Goal: Task Accomplishment & Management: Use online tool/utility

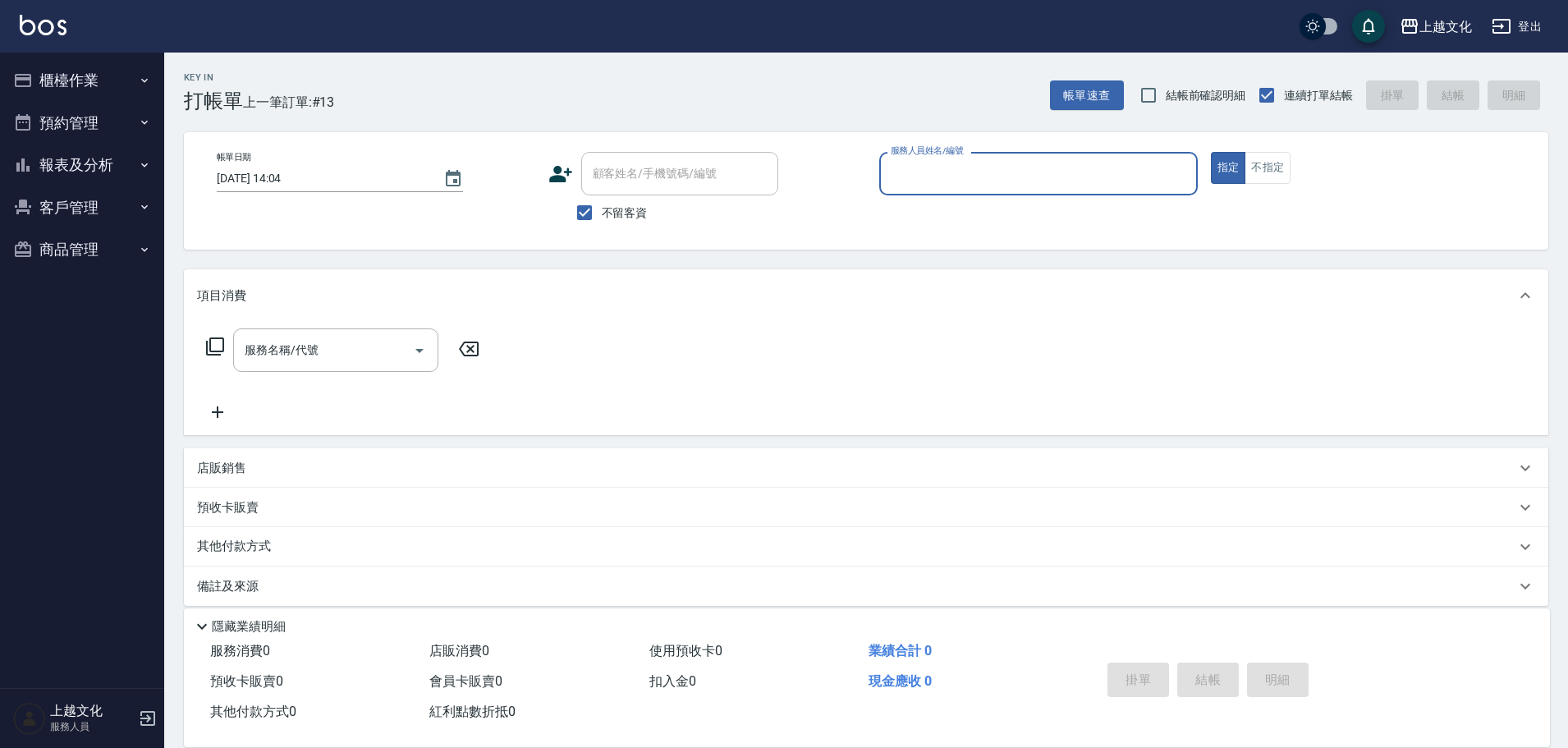
scroll to position [16, 0]
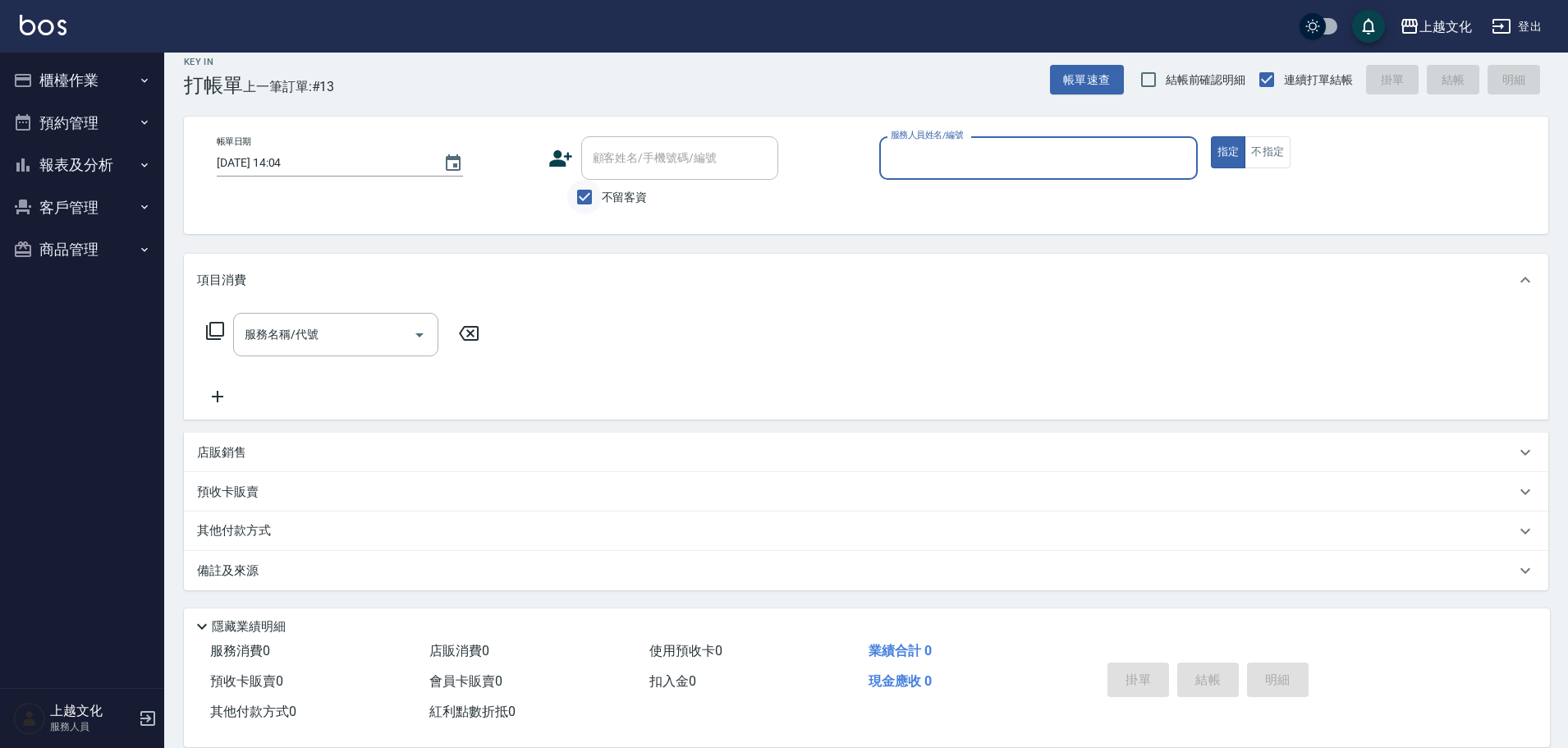
click at [587, 194] on input "不留客資" at bounding box center [585, 197] width 35 height 35
checkbox input "false"
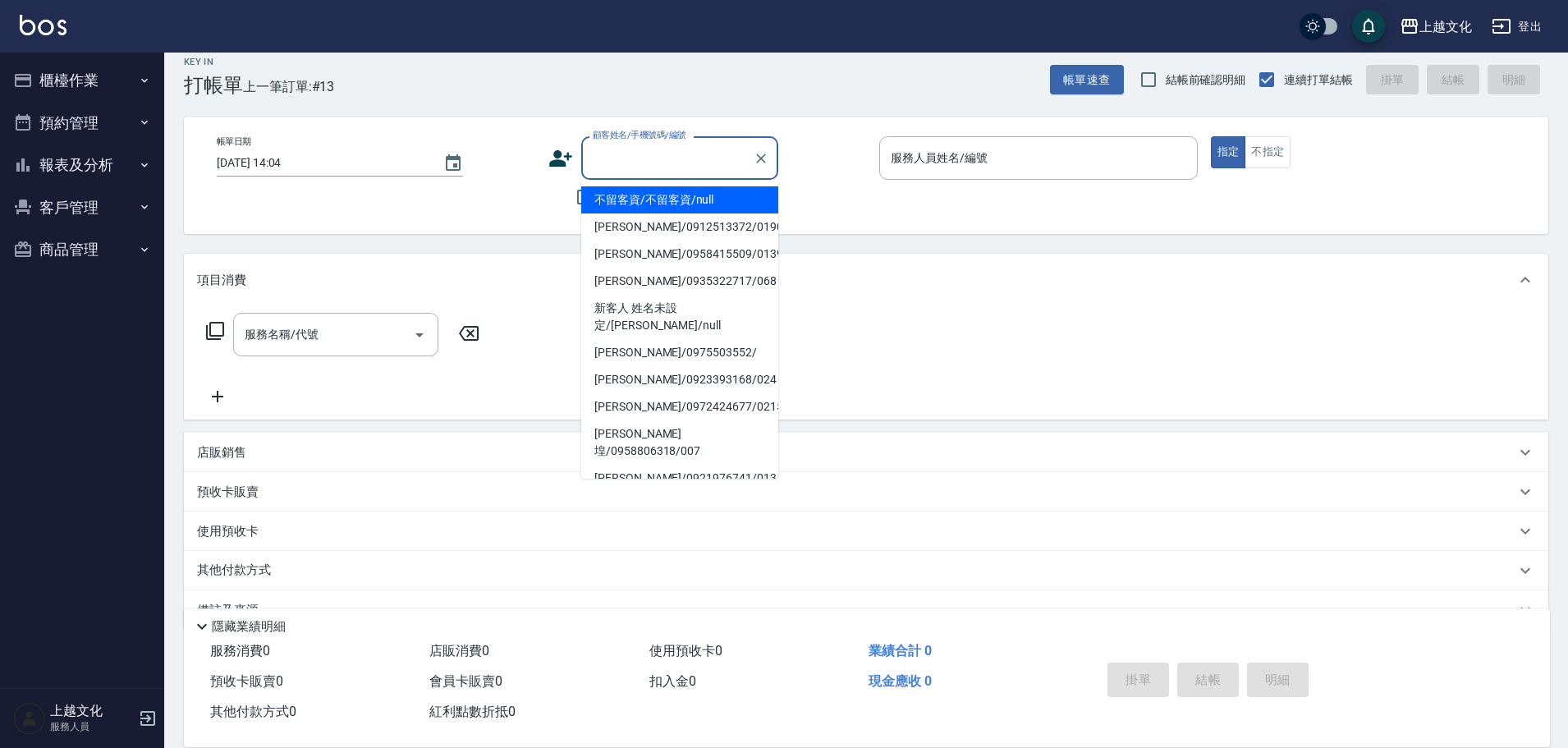
click at [638, 159] on input "顧客姓名/手機號碼/編號" at bounding box center [667, 158] width 158 height 29
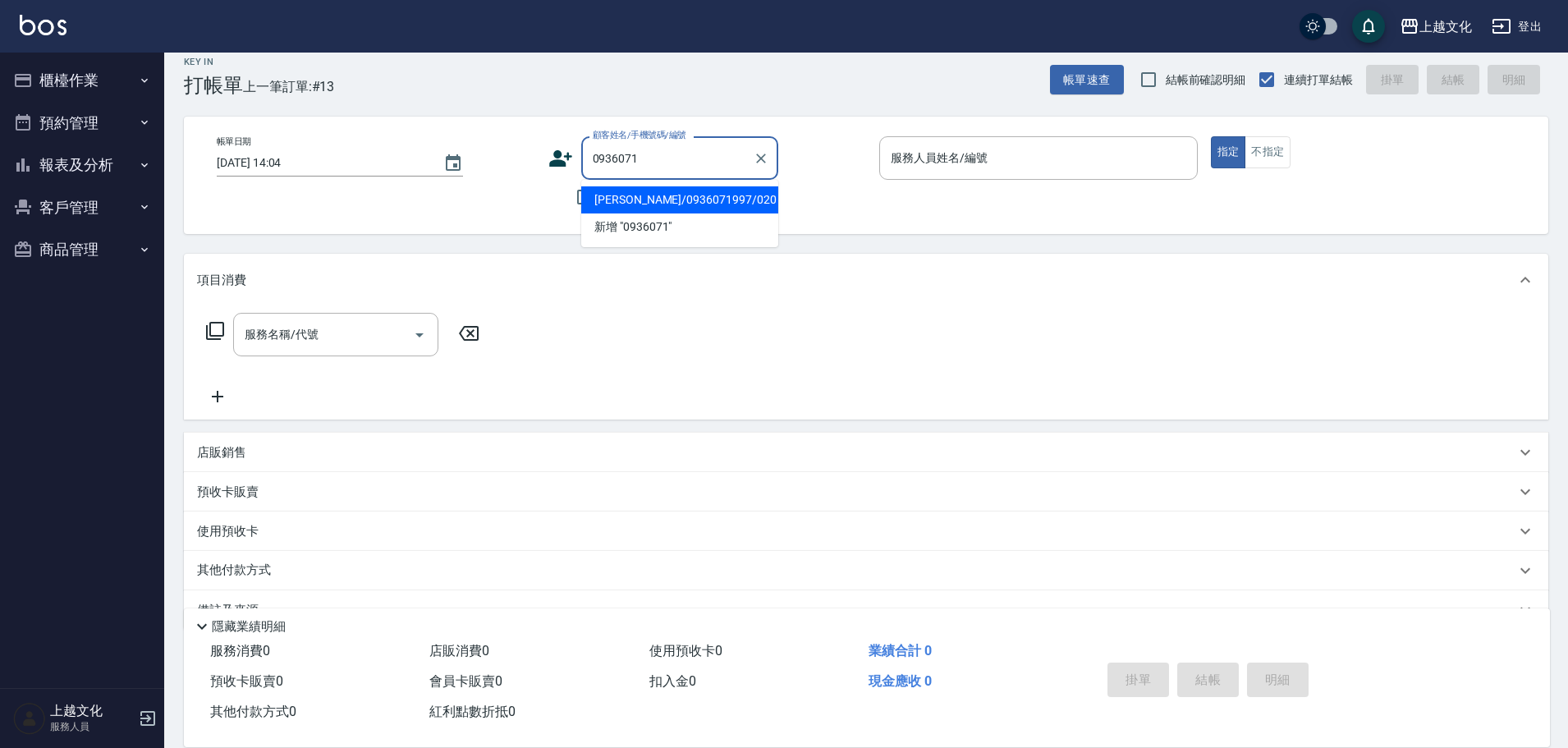
click at [707, 201] on li "[PERSON_NAME]/0936071997/020" at bounding box center [680, 199] width 197 height 27
type input "[PERSON_NAME]/0936071997/020"
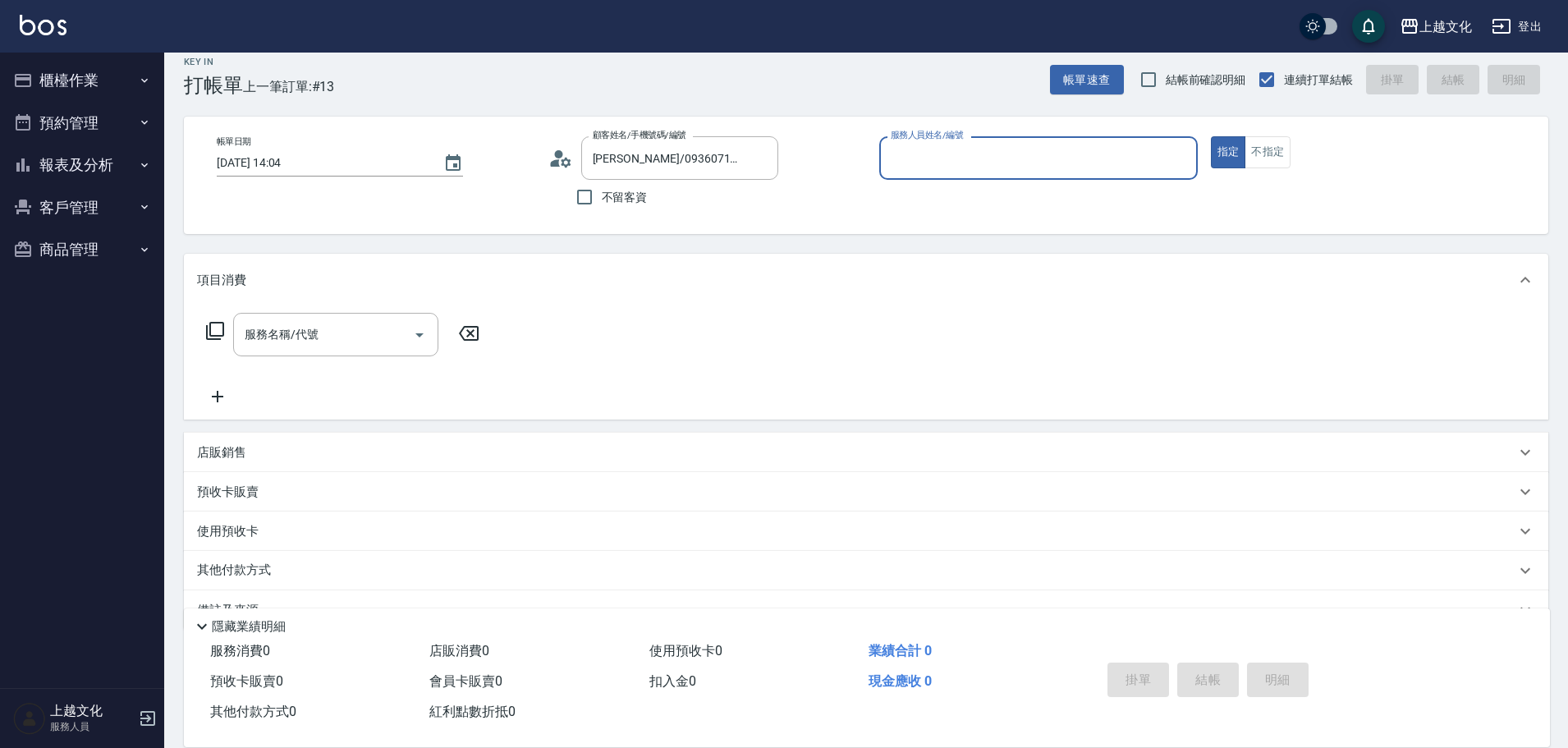
type input "[PERSON_NAME]-03"
click at [566, 160] on icon at bounding box center [566, 162] width 10 height 10
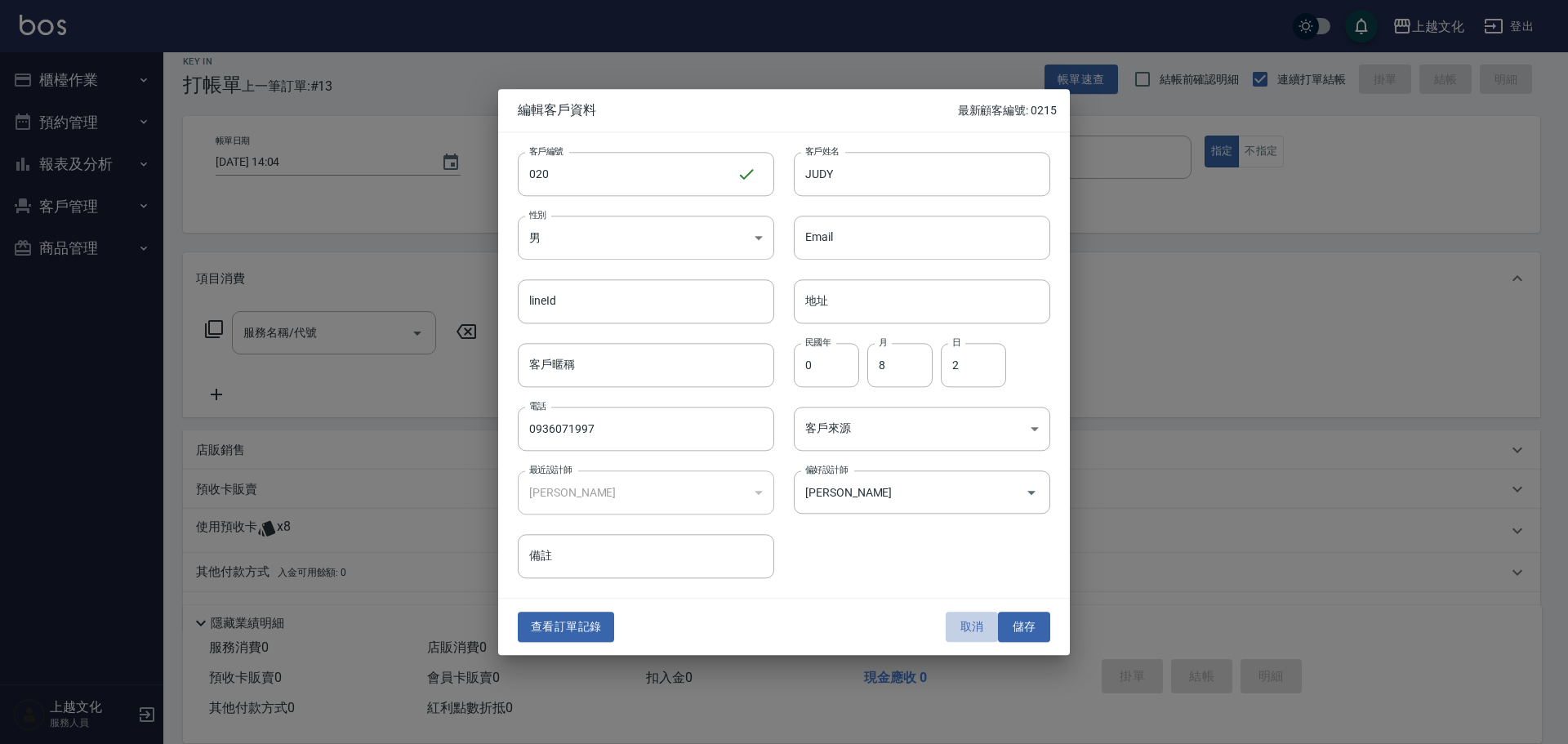
click at [972, 635] on button "取消" at bounding box center [972, 627] width 53 height 30
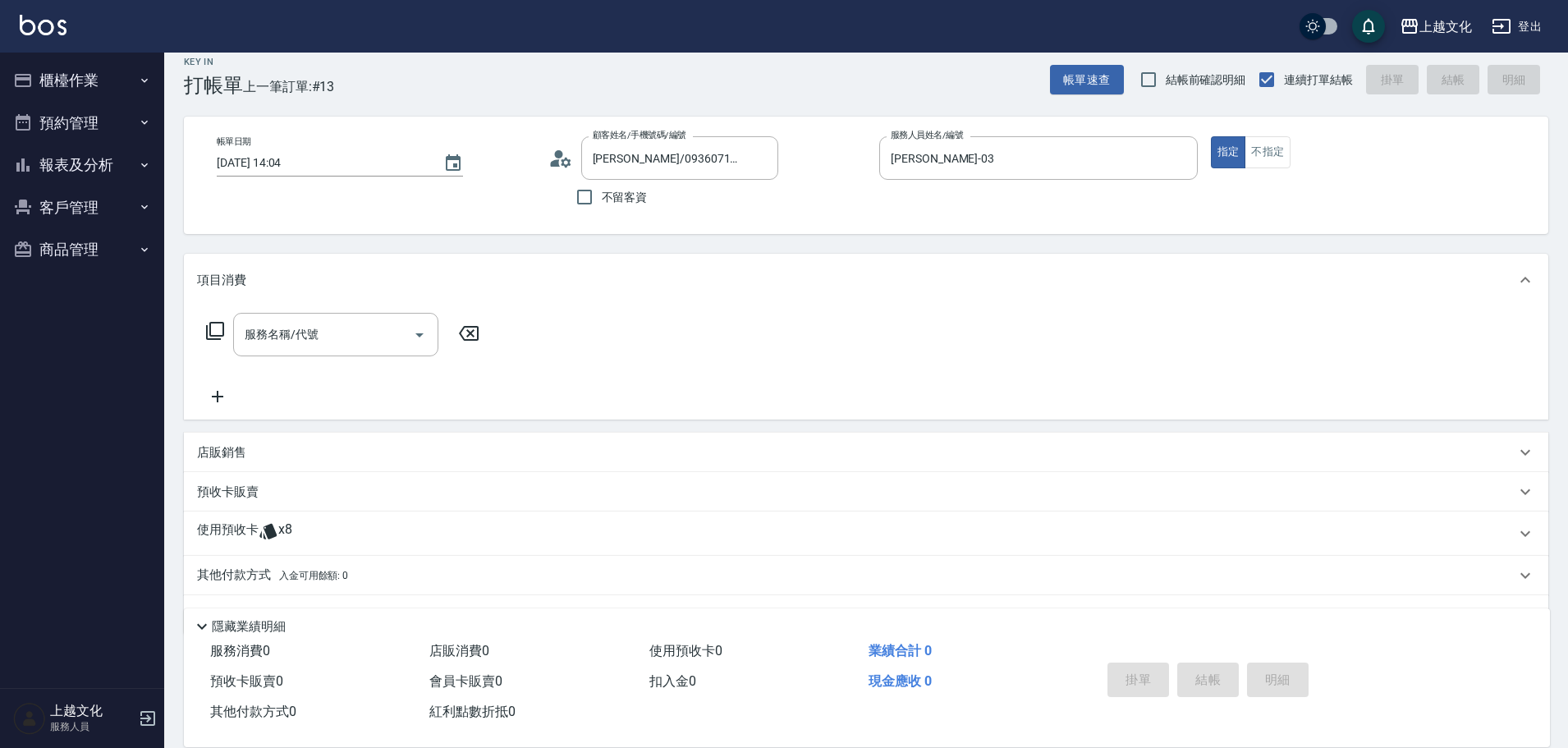
click at [229, 535] on p "使用預收卡" at bounding box center [228, 534] width 61 height 25
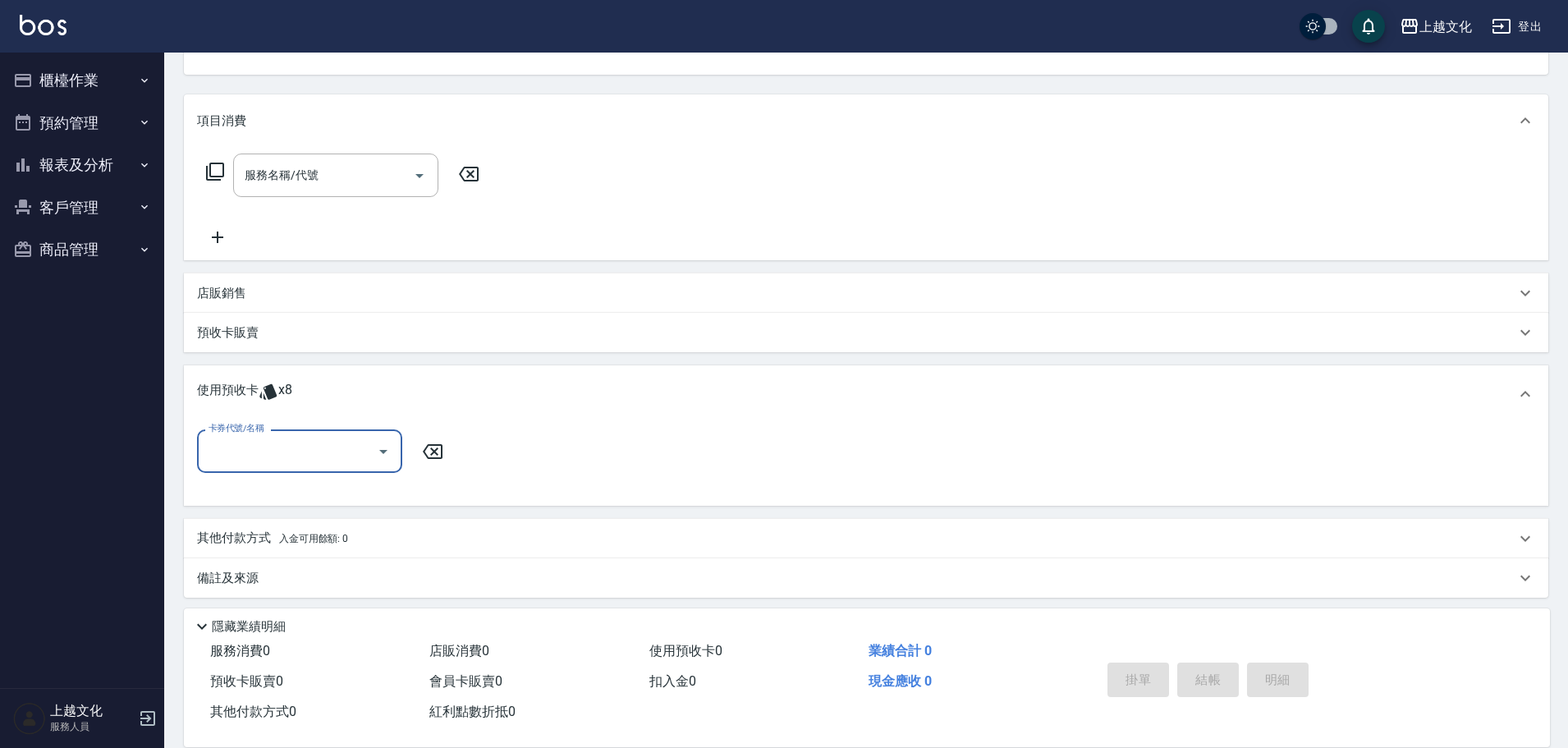
scroll to position [182, 0]
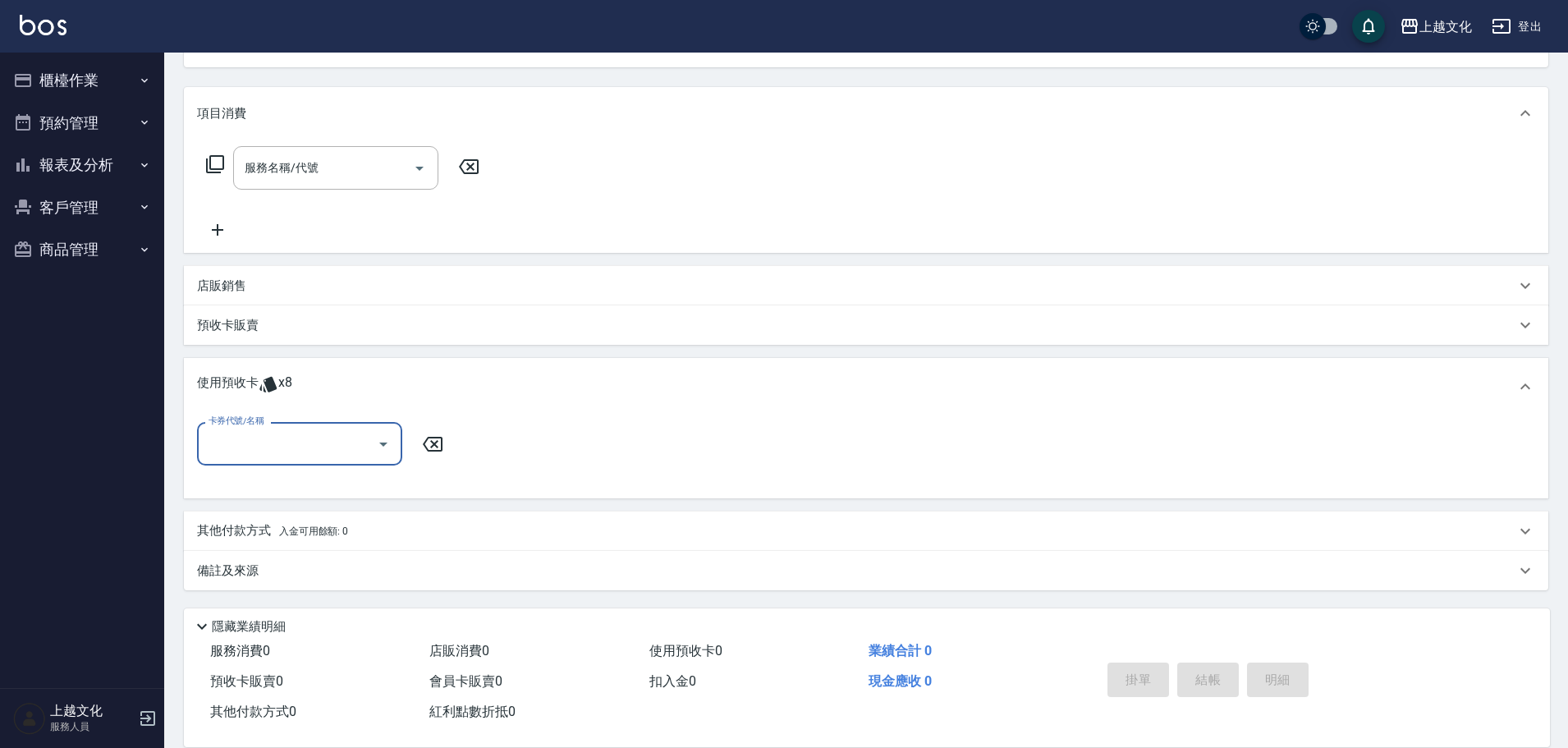
click at [236, 443] on input "卡券代號/名稱" at bounding box center [287, 444] width 165 height 29
drag, startPoint x: 236, startPoint y: 443, endPoint x: 233, endPoint y: 451, distance: 8.5
click at [236, 443] on input "卡券代號/名稱" at bounding box center [287, 444] width 165 height 29
click at [246, 445] on input "卡券代號/名稱" at bounding box center [287, 444] width 165 height 29
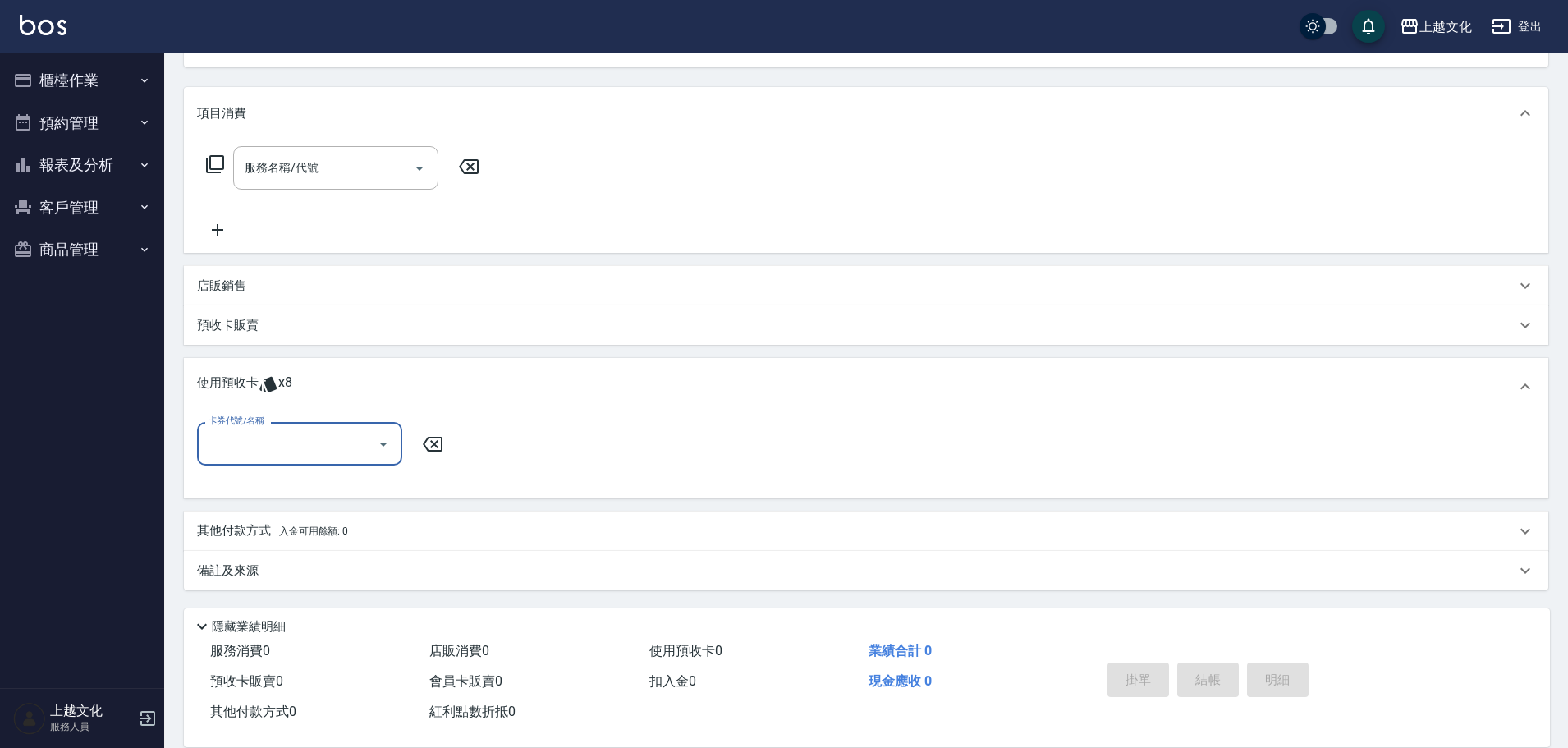
click at [269, 453] on input "卡券代號/名稱" at bounding box center [287, 444] width 165 height 29
click at [270, 452] on input "卡券代號/名稱" at bounding box center [287, 444] width 165 height 29
click at [281, 547] on div "護髮包卡ˋ 剩餘2張" at bounding box center [300, 539] width 205 height 27
type input "護髮包卡ˋ"
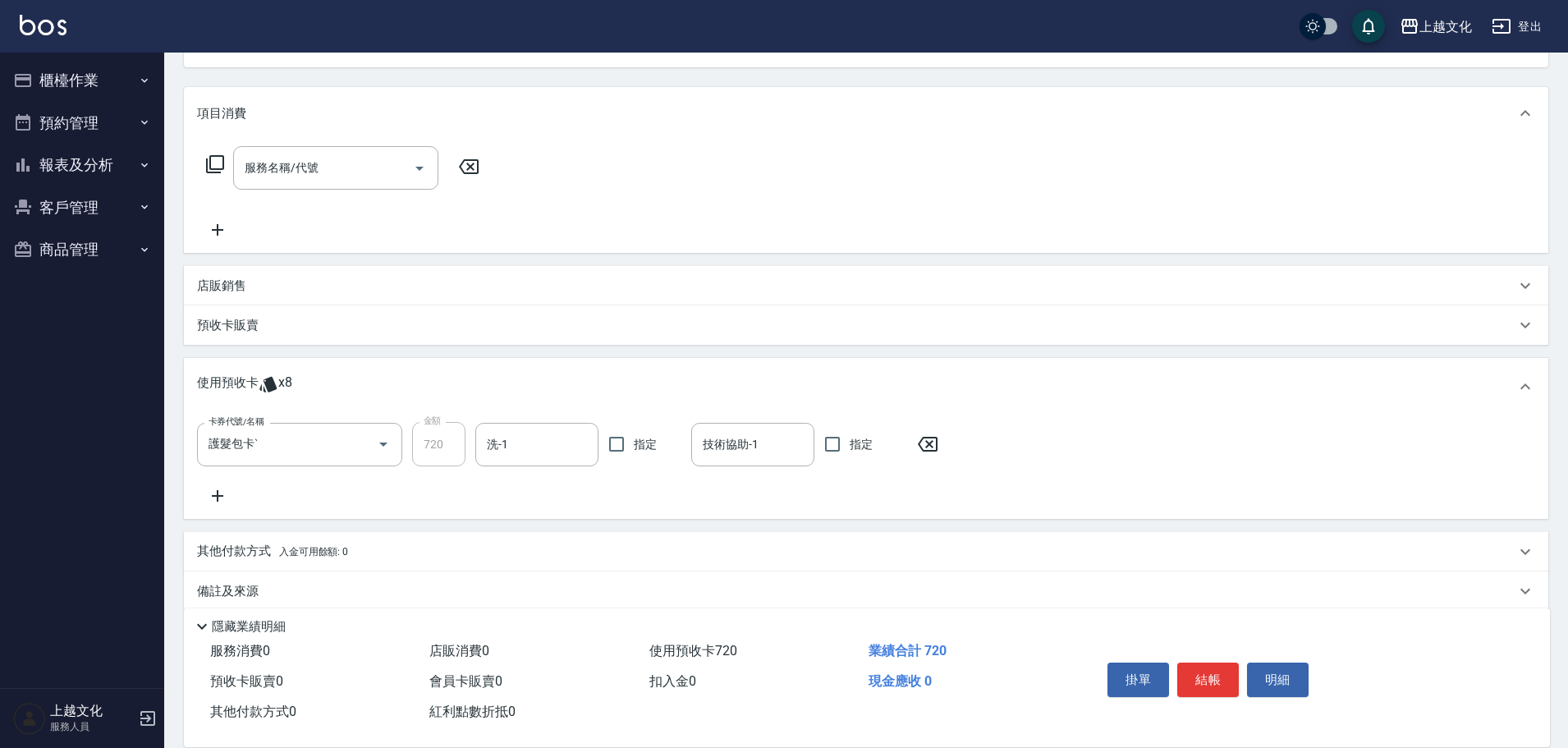
click at [223, 377] on p "使用預收卡" at bounding box center [228, 386] width 61 height 25
click at [223, 328] on p "預收卡販賣" at bounding box center [228, 325] width 61 height 17
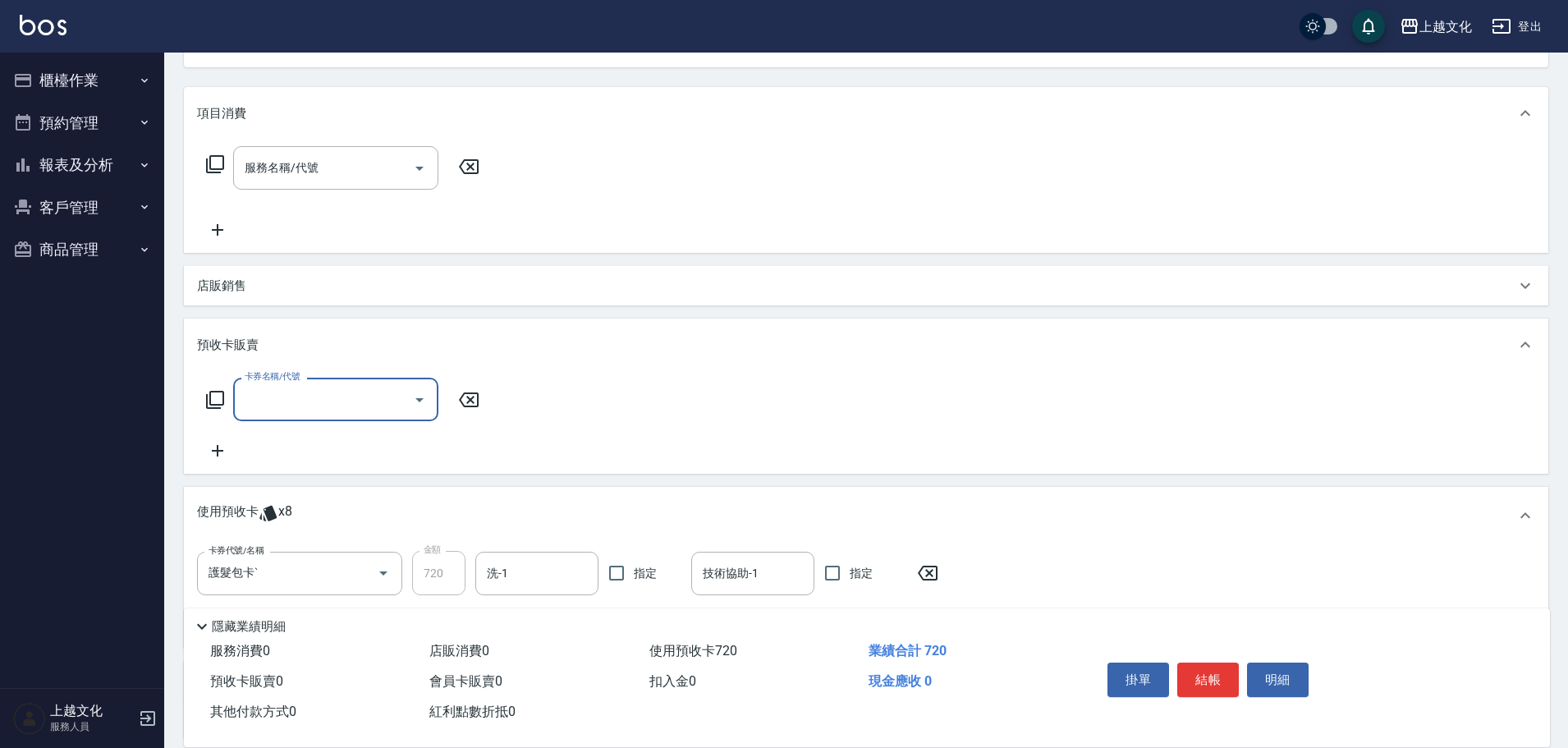
scroll to position [0, 0]
click at [223, 342] on p "預收卡販賣" at bounding box center [228, 345] width 61 height 17
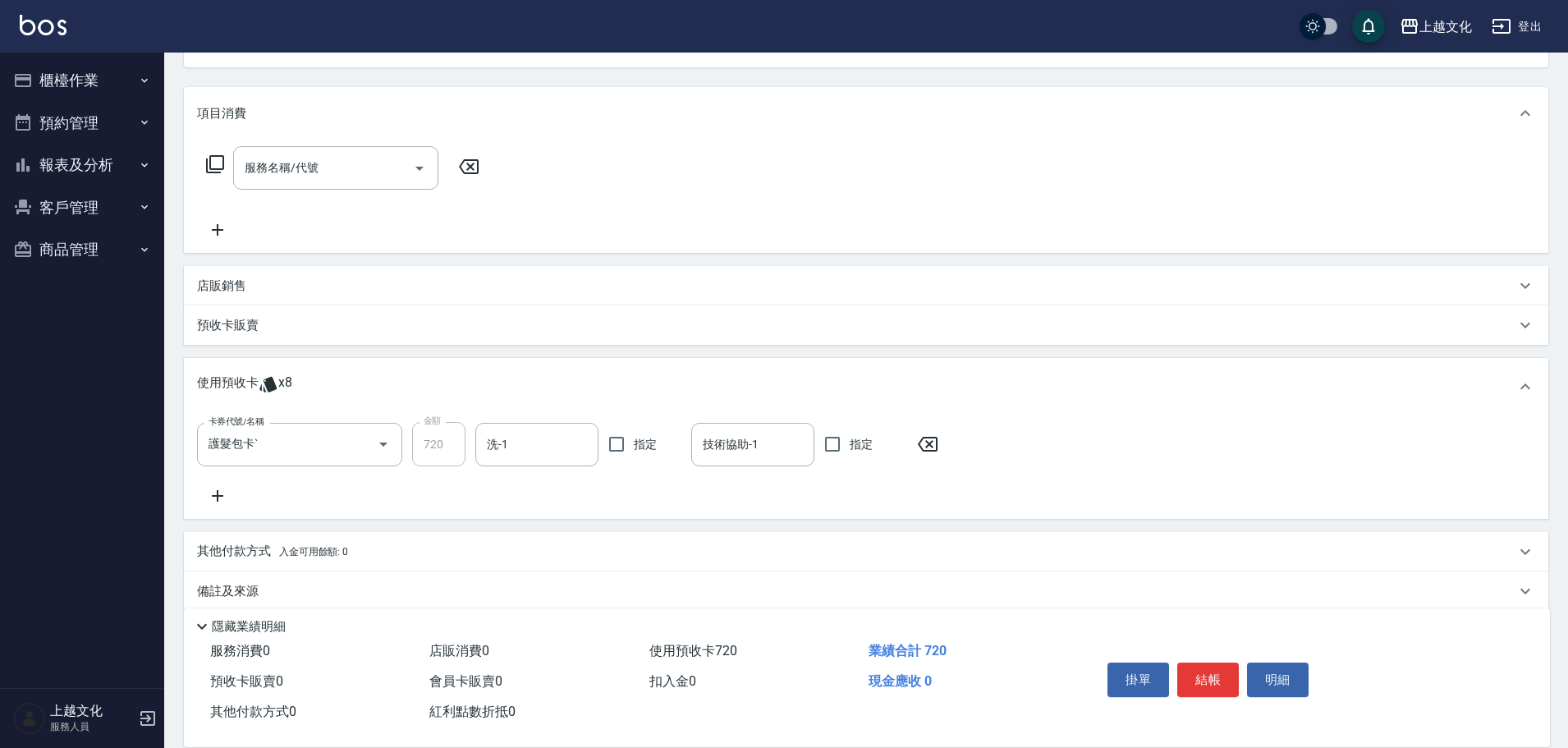
click at [238, 374] on p "使用預收卡" at bounding box center [228, 386] width 61 height 25
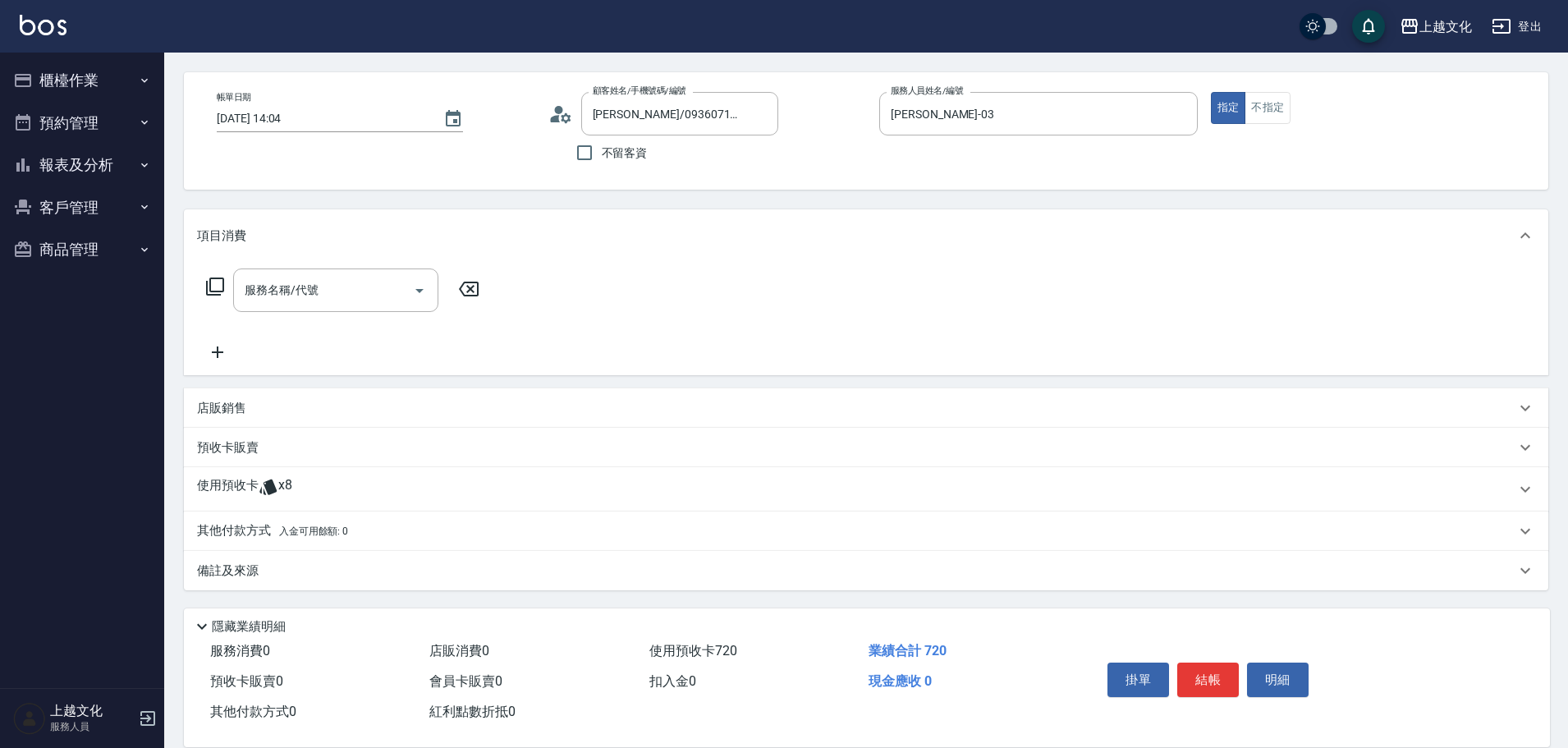
scroll to position [60, 0]
click at [233, 474] on div "使用預收卡 x8" at bounding box center [866, 490] width 1364 height 45
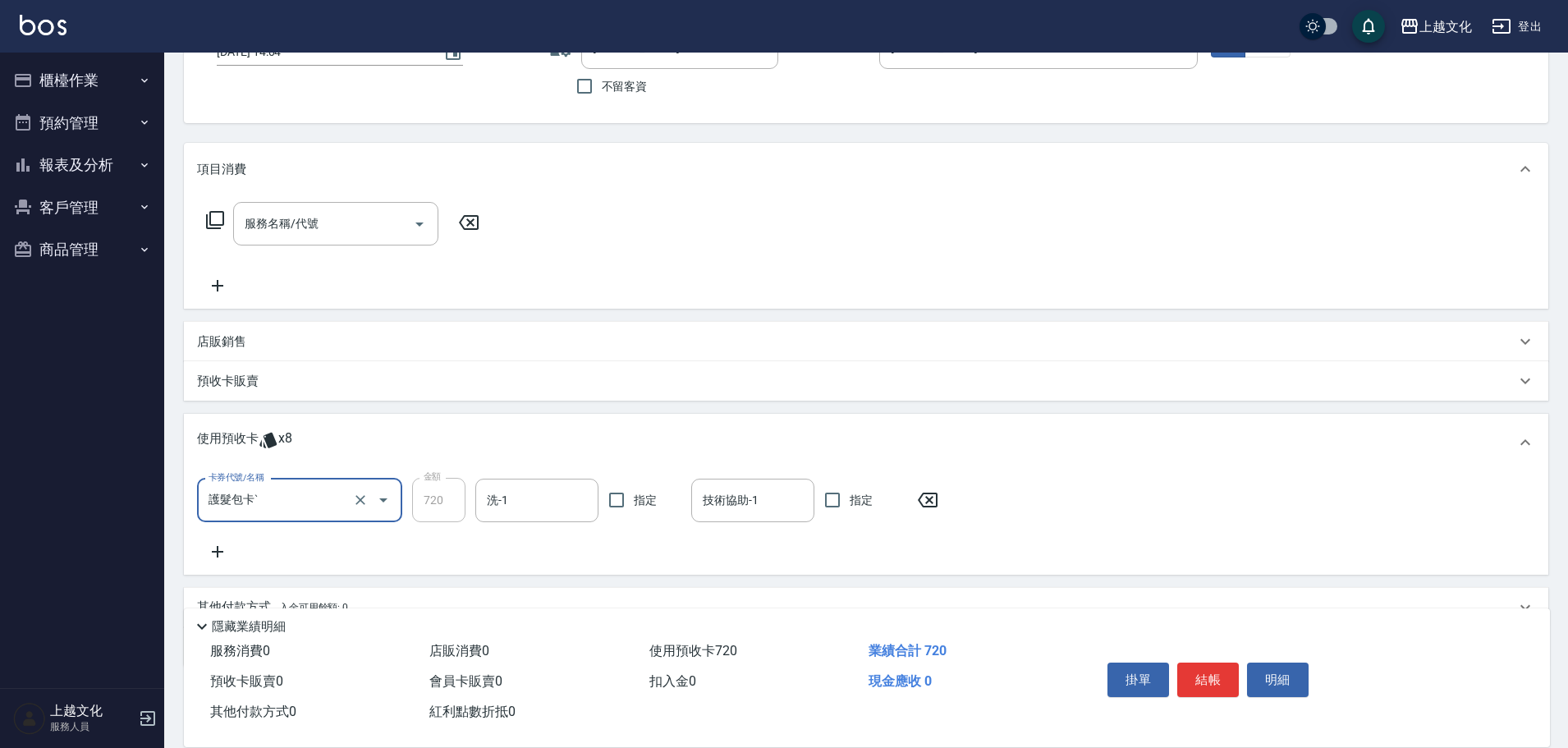
scroll to position [203, 0]
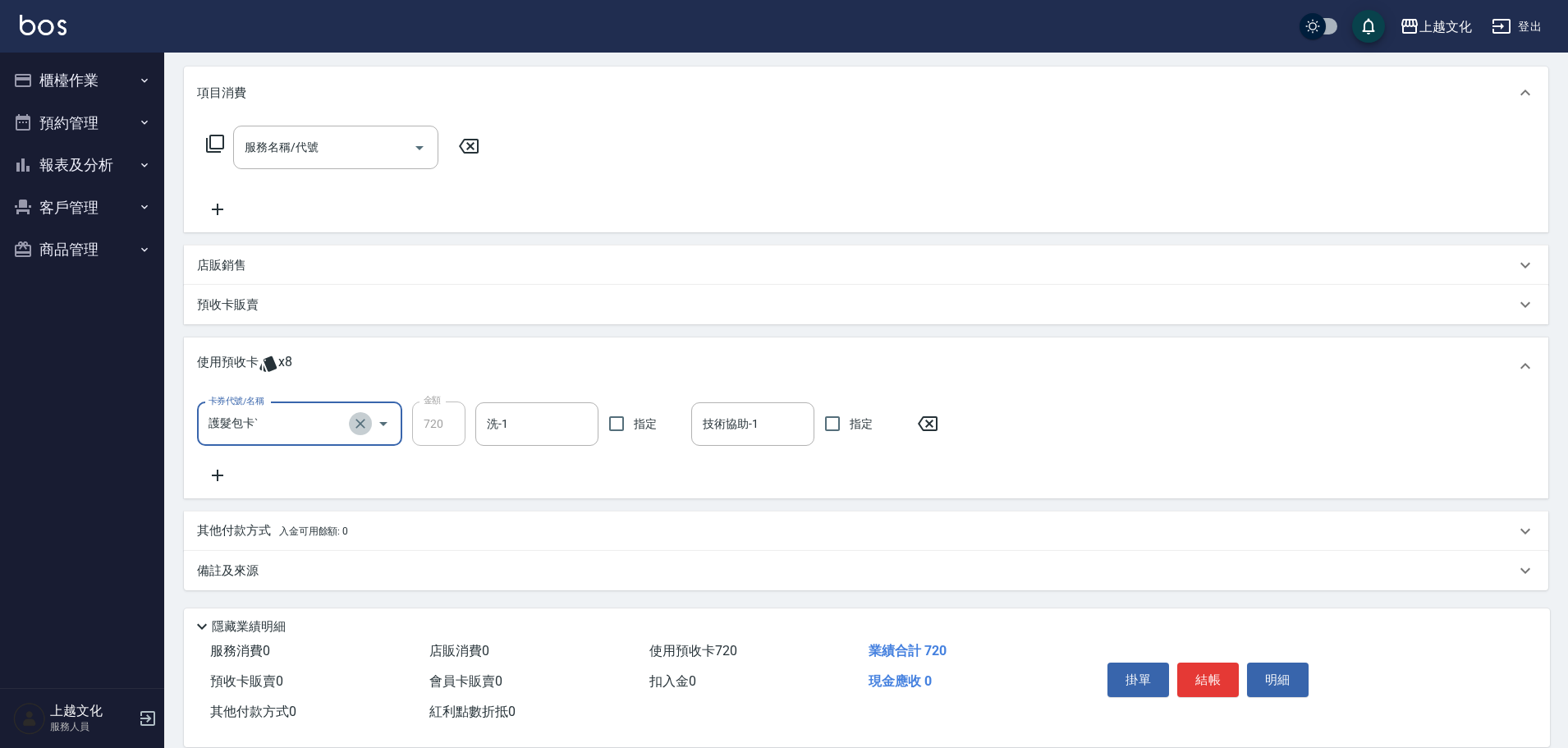
click at [356, 424] on icon "Clear" at bounding box center [361, 424] width 17 height 17
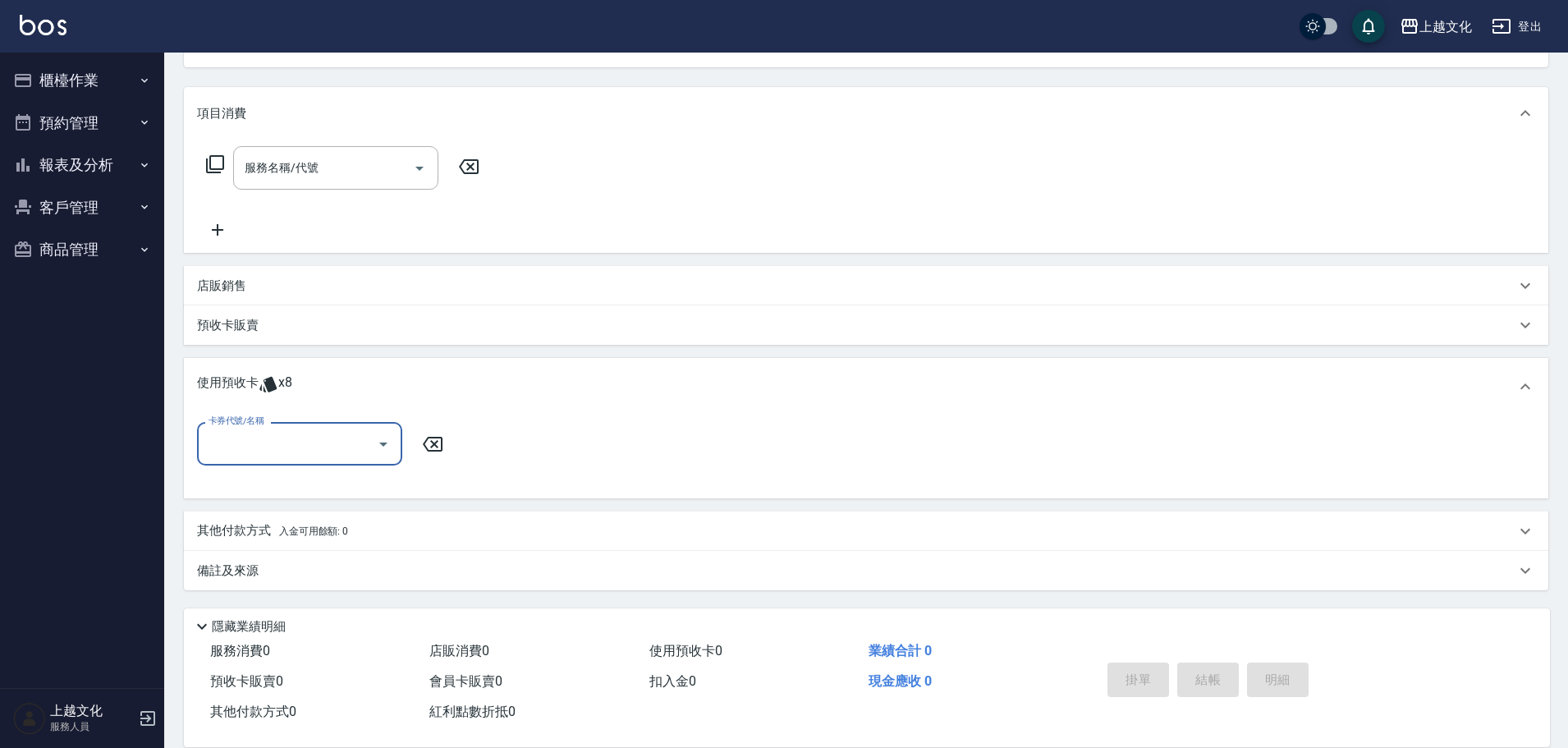
scroll to position [182, 0]
click at [249, 446] on input "卡券代號/名稱" at bounding box center [287, 444] width 165 height 29
click at [249, 445] on input "卡券代號/名稱" at bounding box center [287, 444] width 165 height 29
click at [249, 443] on input "卡券代號/名稱" at bounding box center [287, 444] width 165 height 29
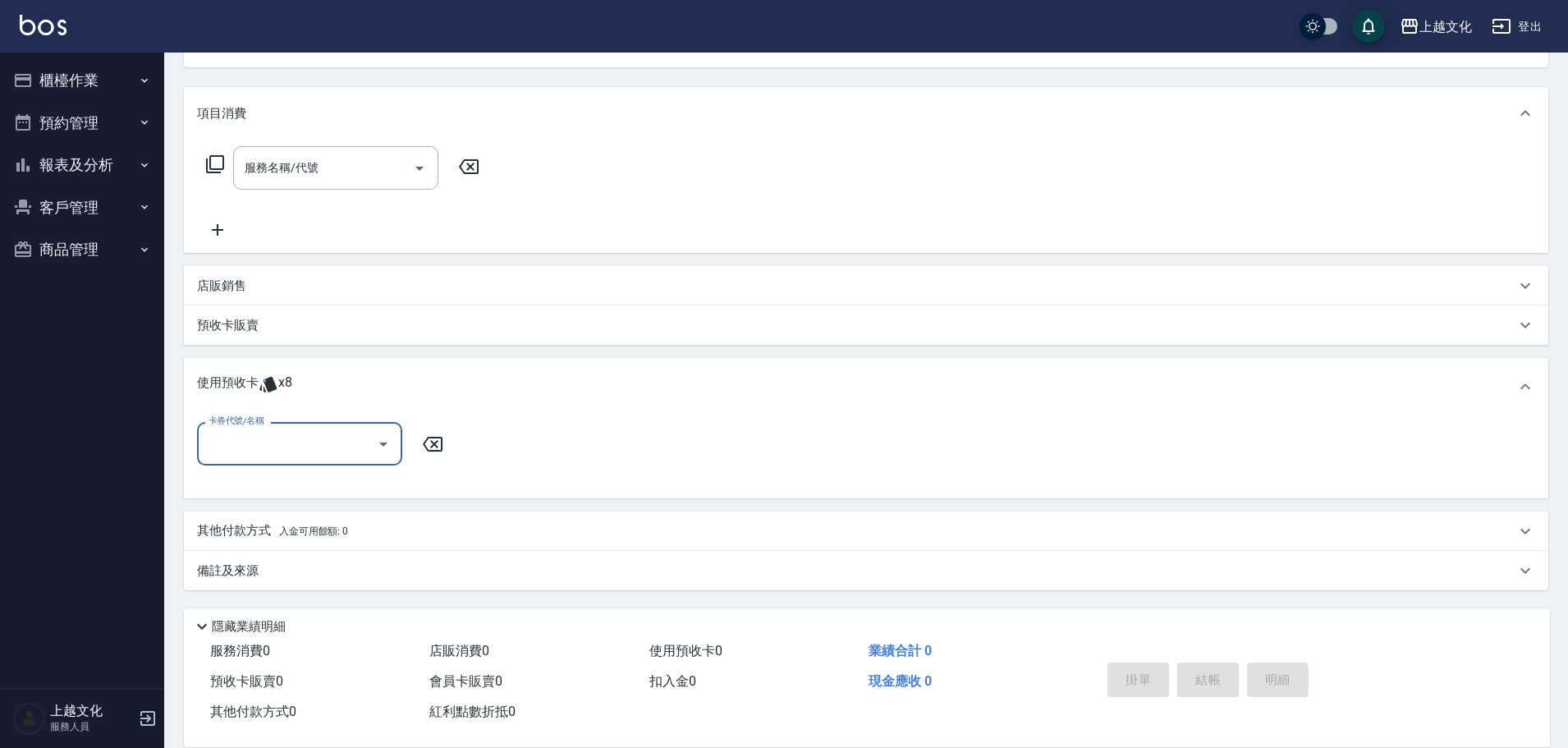
click at [249, 443] on input "卡券代號/名稱" at bounding box center [287, 444] width 165 height 29
click at [249, 539] on div "護髮包卡ˋ 剩餘2張" at bounding box center [300, 539] width 205 height 27
click at [249, 539] on div "其他付款方式 入金可用餘額: 0" at bounding box center [866, 531] width 1364 height 40
type input "護髮包卡ˋ"
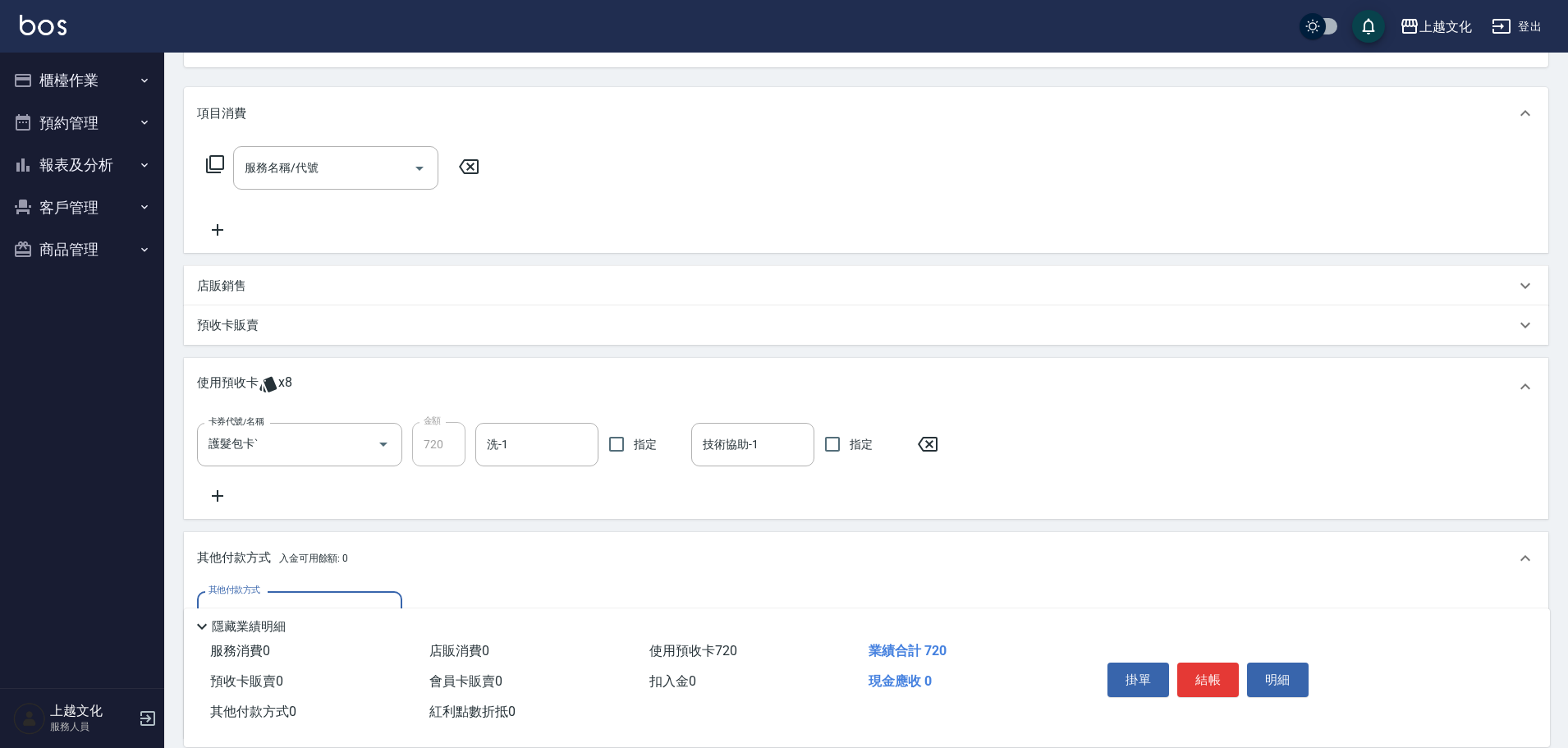
scroll to position [0, 0]
click at [58, 78] on button "櫃檯作業" at bounding box center [82, 80] width 151 height 43
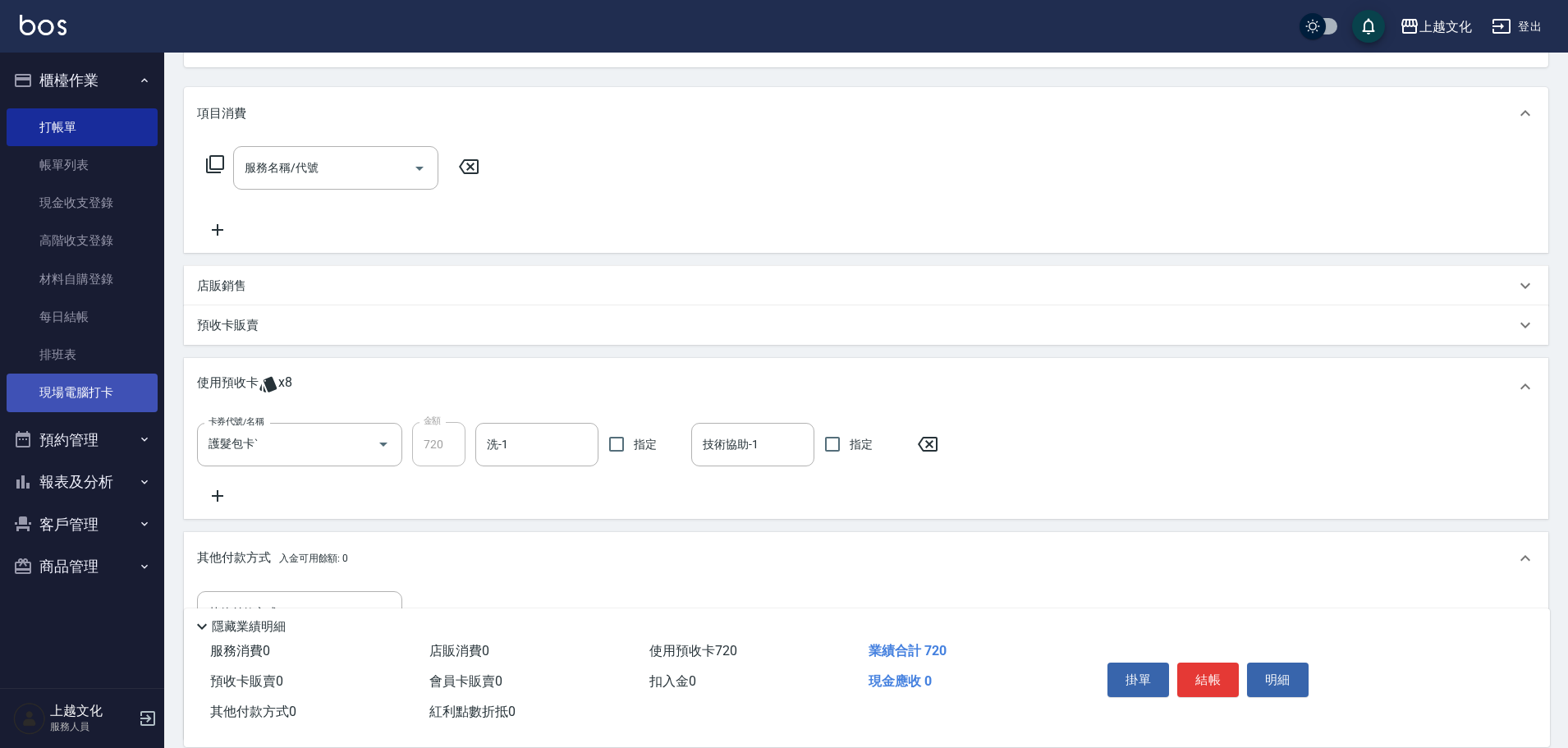
click at [61, 385] on link "現場電腦打卡" at bounding box center [82, 392] width 151 height 38
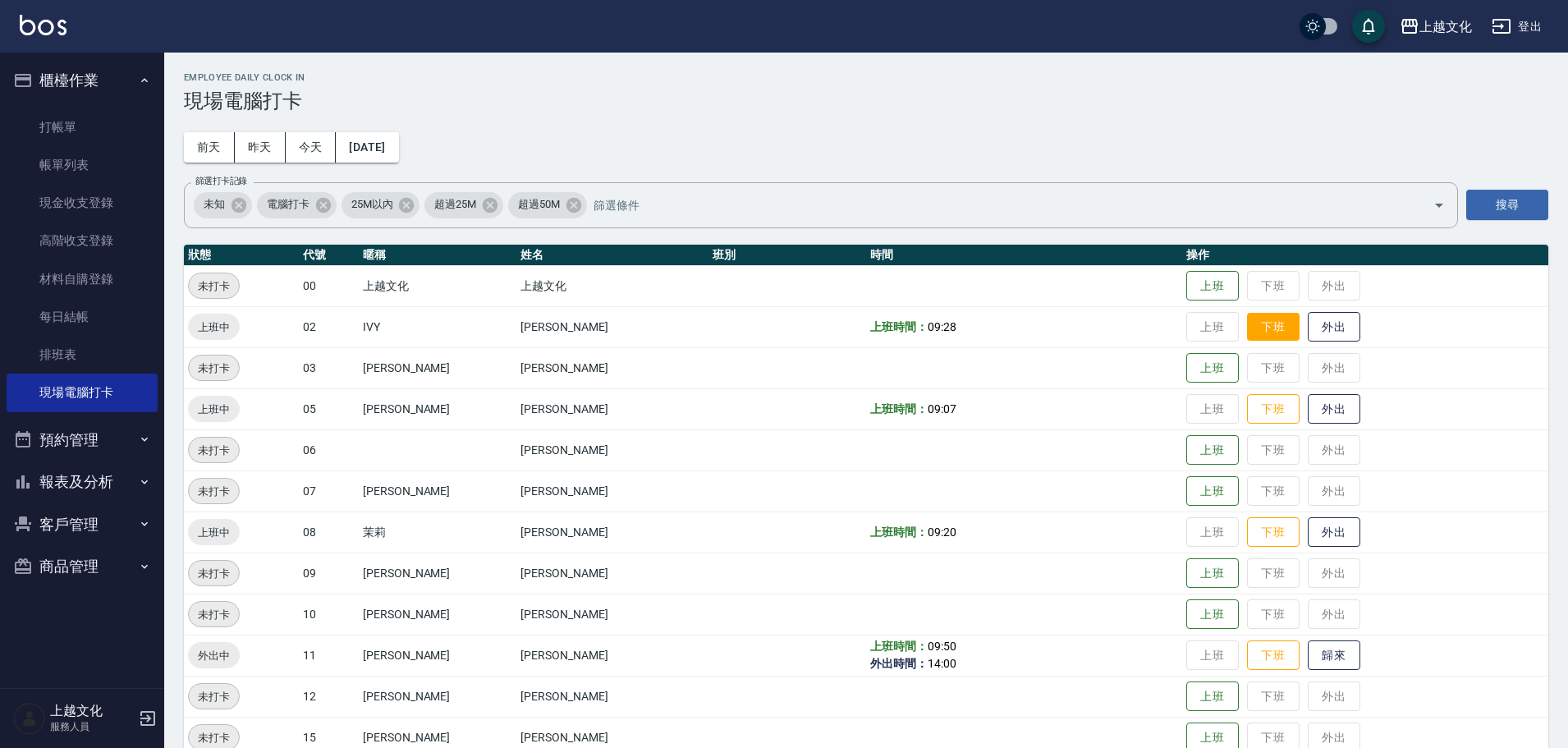
click at [1262, 325] on button "下班" at bounding box center [1273, 327] width 53 height 29
click at [1264, 411] on button "下班" at bounding box center [1273, 409] width 53 height 29
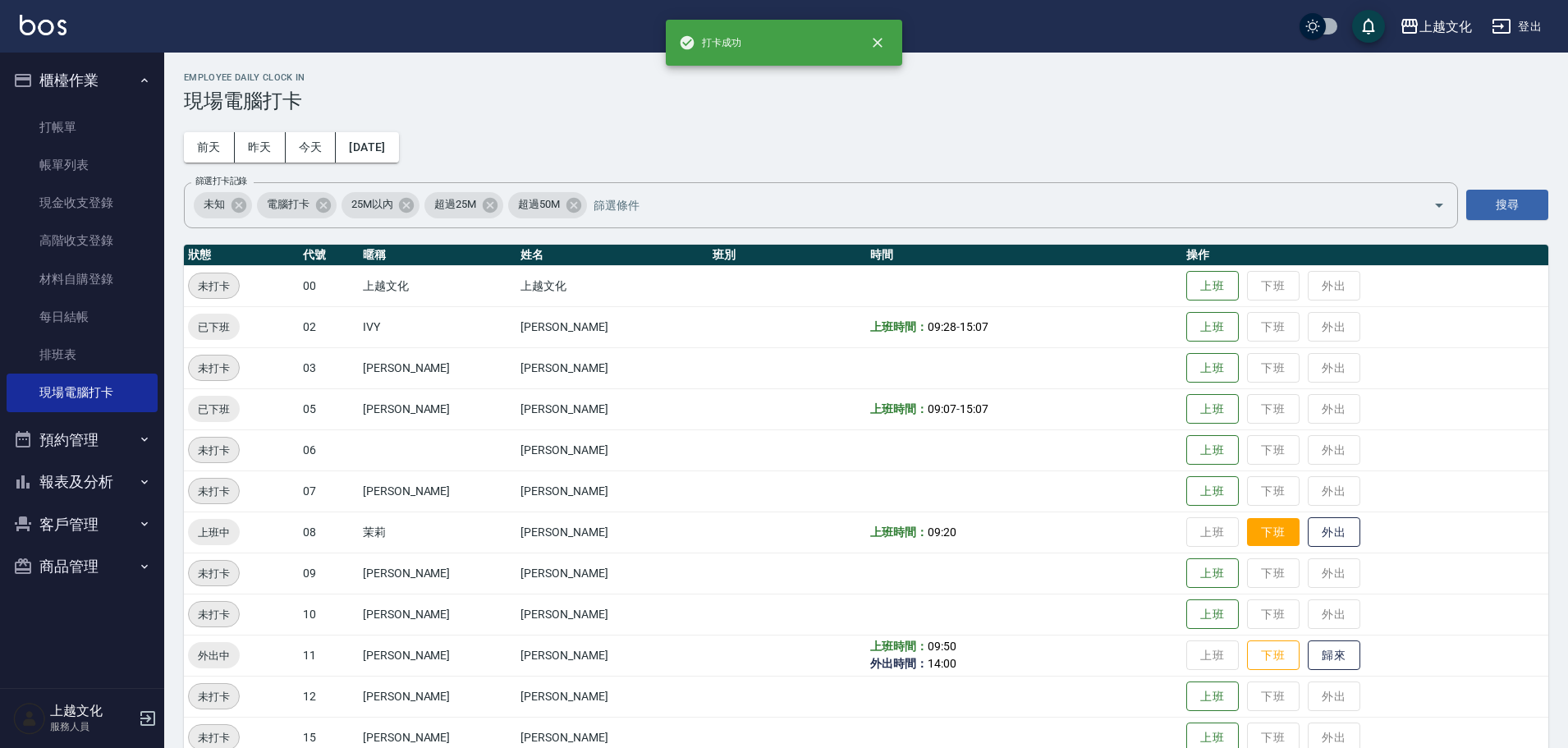
click at [1264, 535] on button "下班" at bounding box center [1273, 532] width 53 height 29
click at [1266, 659] on button "下班" at bounding box center [1273, 655] width 53 height 29
